Goal: Navigation & Orientation: Find specific page/section

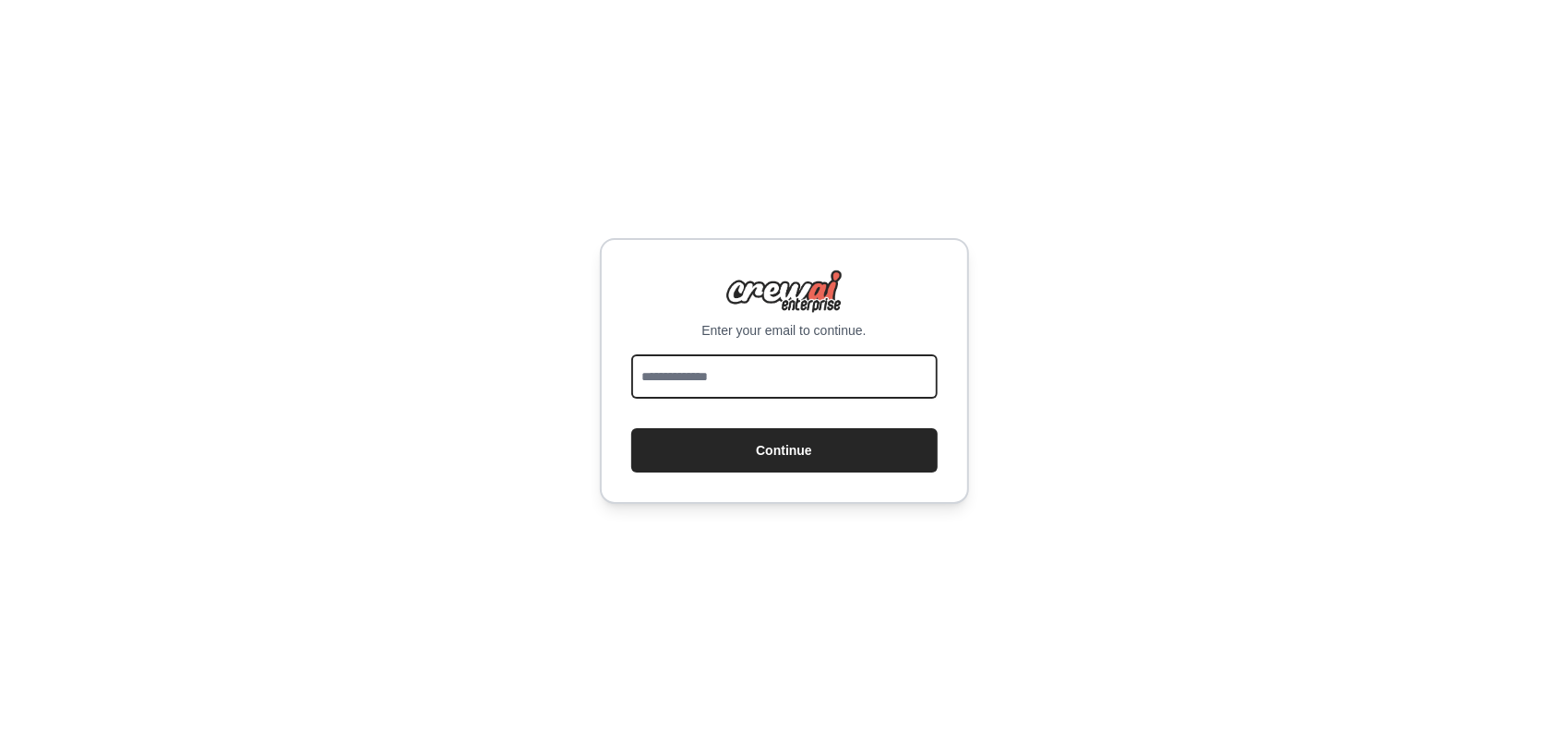
click at [675, 379] on input "email" at bounding box center [785, 376] width 307 height 44
type input "**********"
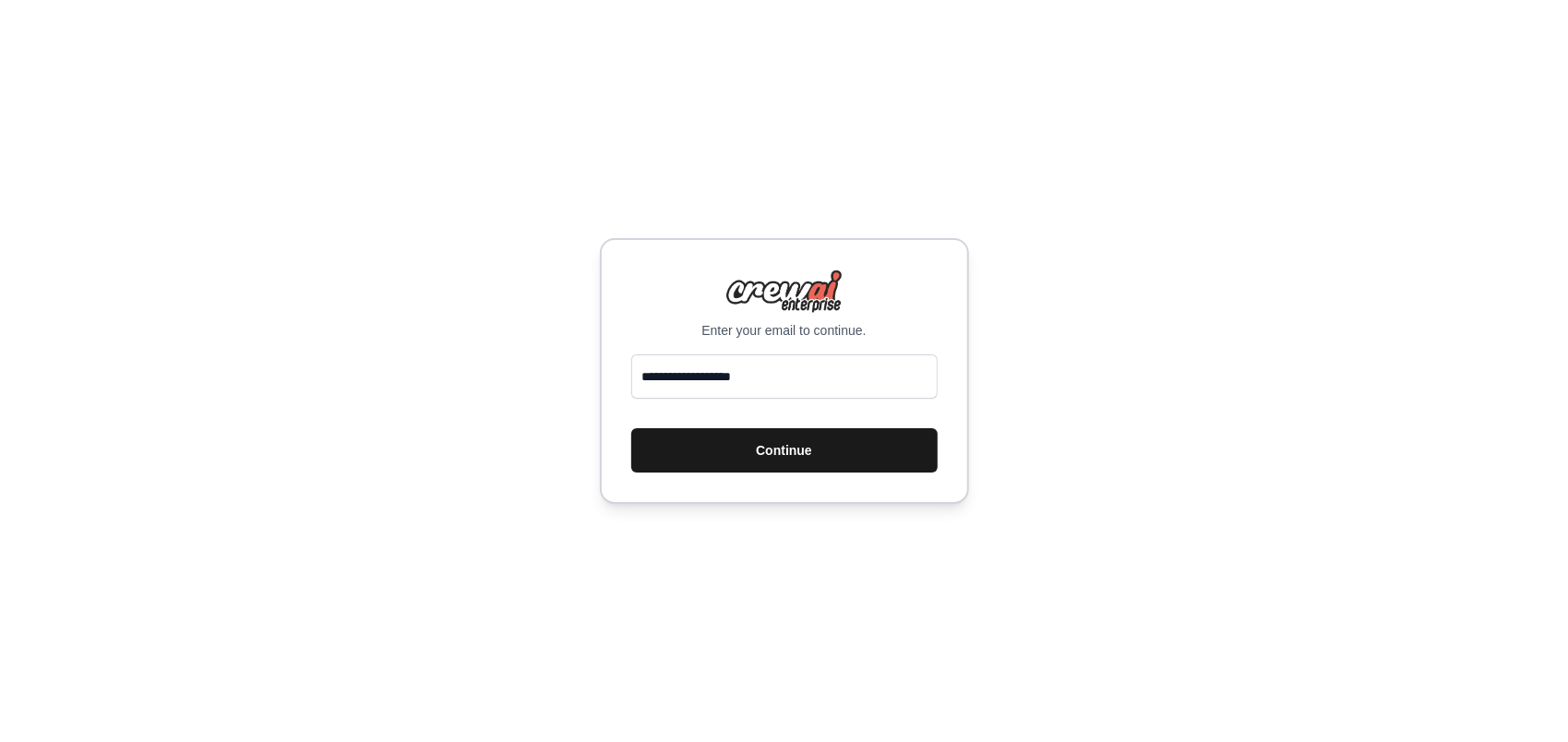
click at [718, 453] on button "Continue" at bounding box center [785, 450] width 307 height 44
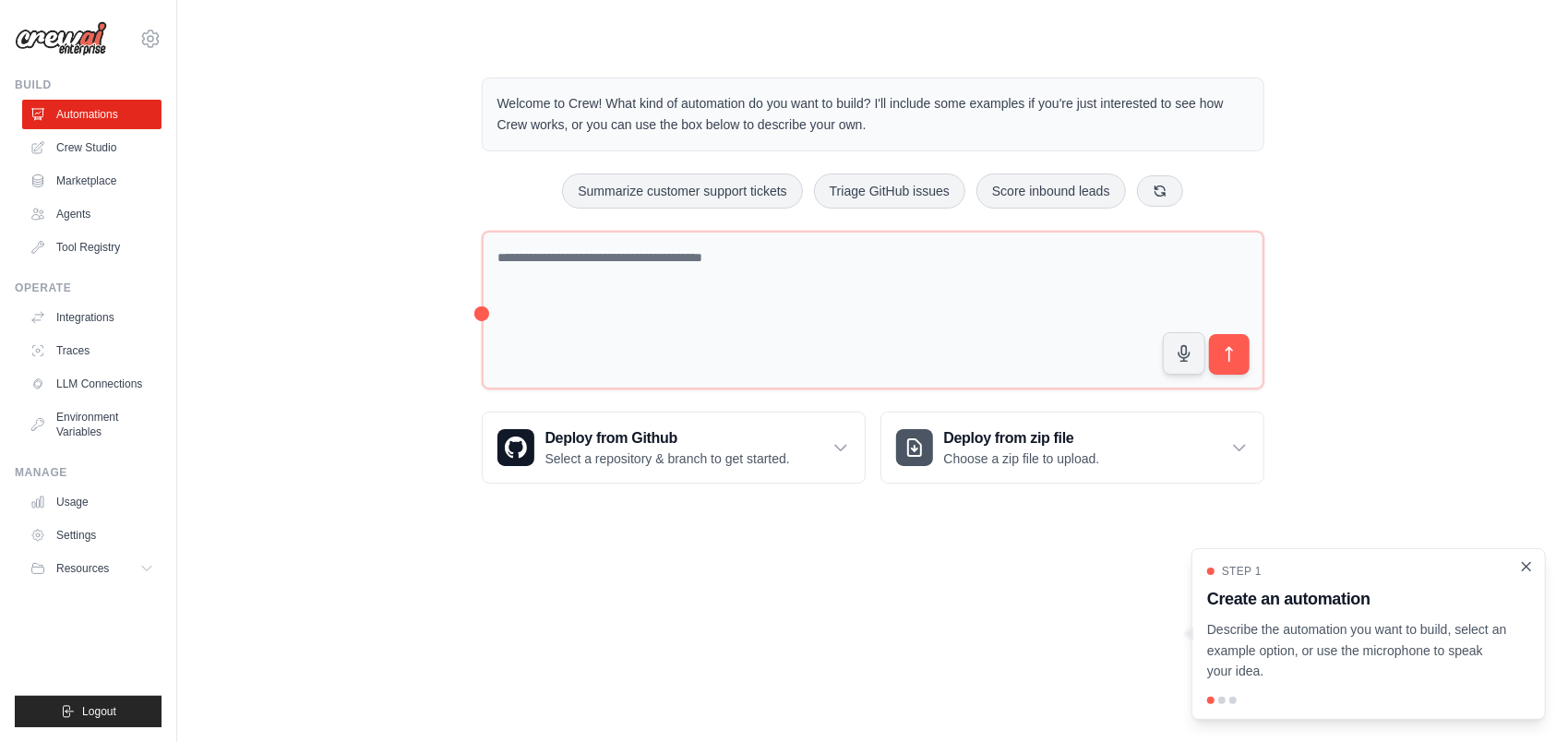
click at [1523, 563] on icon "Close walkthrough" at bounding box center [1526, 566] width 9 height 9
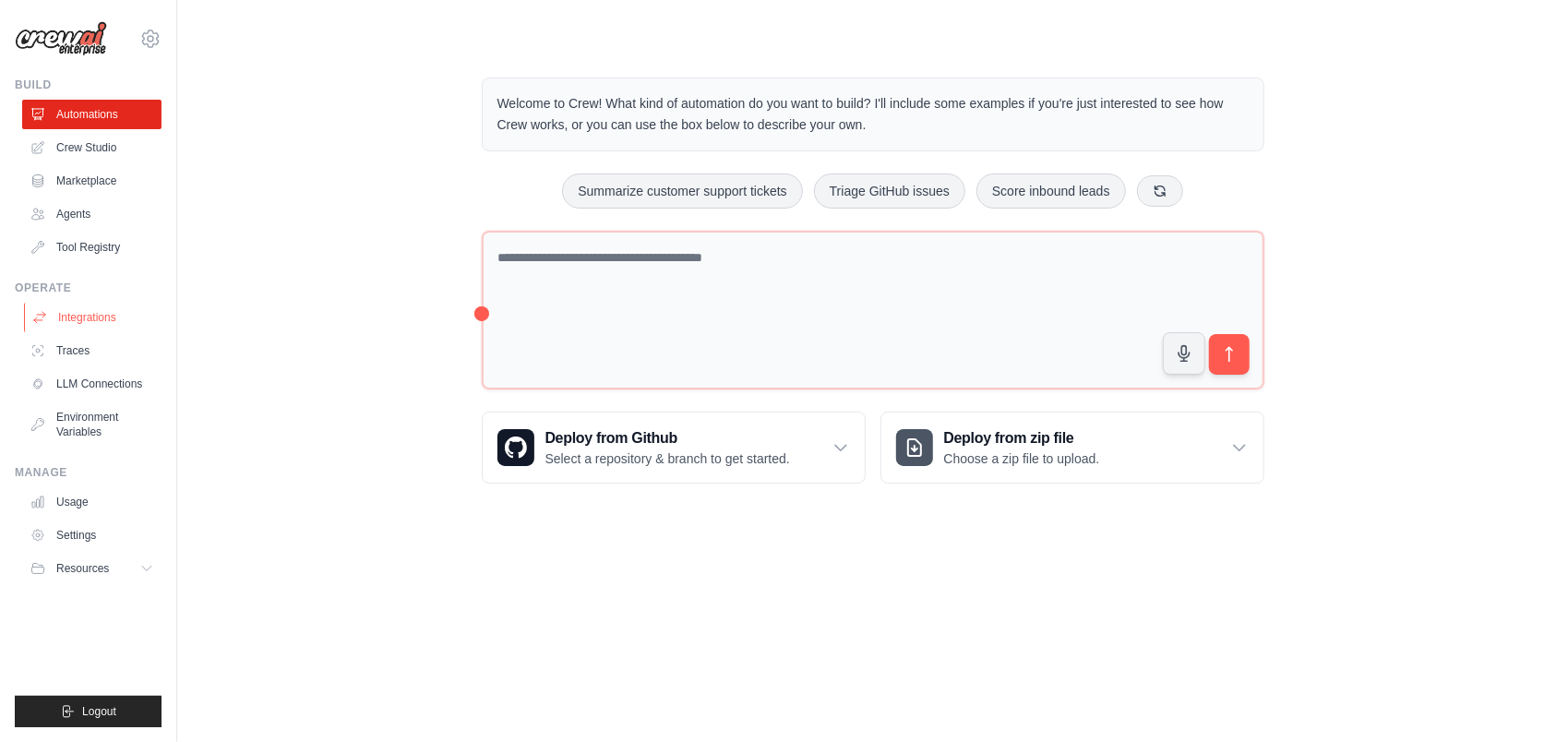
click at [99, 315] on link "Integrations" at bounding box center [93, 317] width 139 height 29
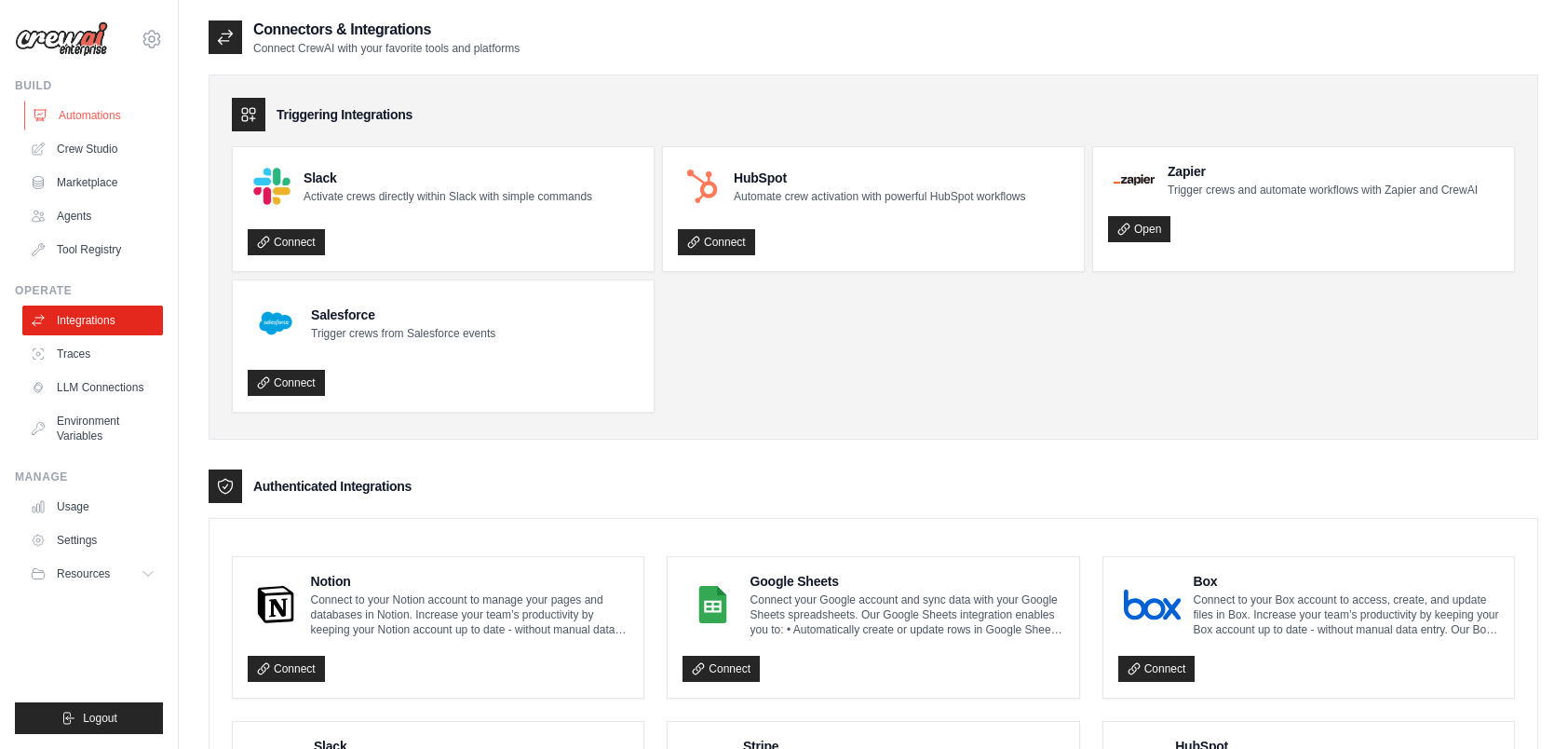
click at [88, 109] on link "Automations" at bounding box center [94, 115] width 140 height 30
